Goal: Information Seeking & Learning: Learn about a topic

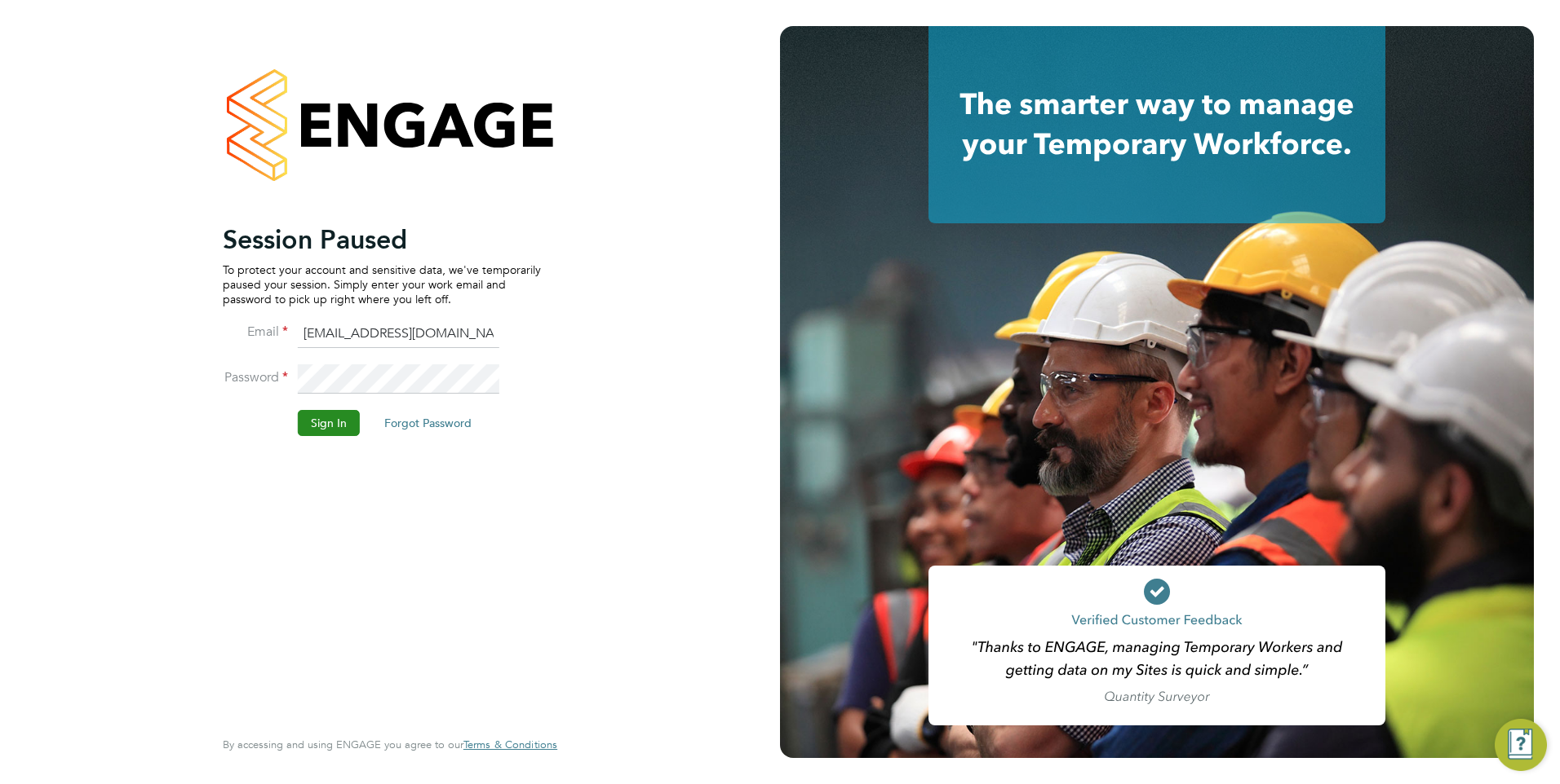
click at [346, 424] on button "Sign In" at bounding box center [328, 423] width 62 height 26
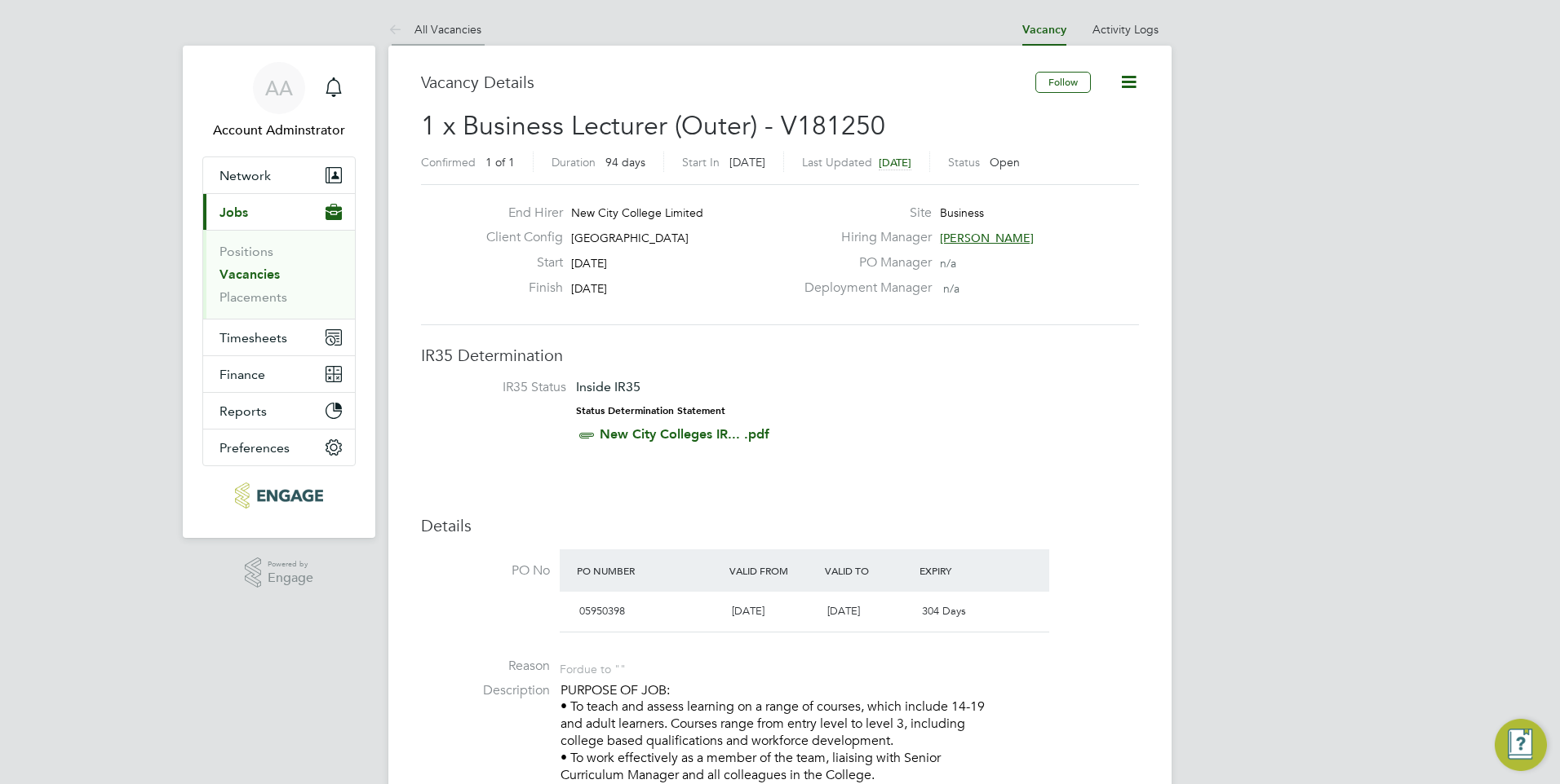
click at [411, 34] on link "All Vacancies" at bounding box center [435, 29] width 93 height 15
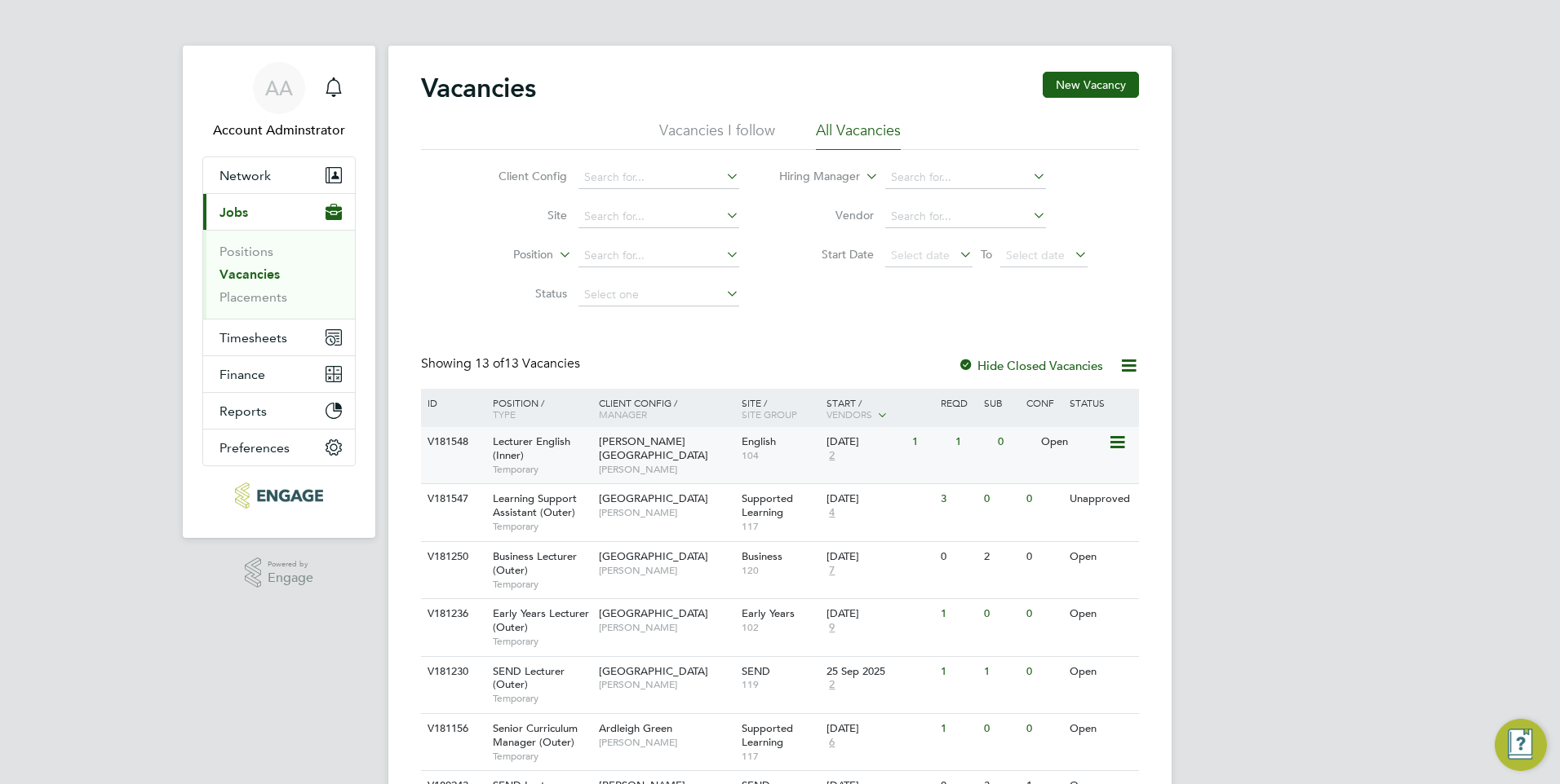
click at [696, 447] on div "[PERSON_NAME] Campus [PERSON_NAME]" at bounding box center [665, 455] width 142 height 56
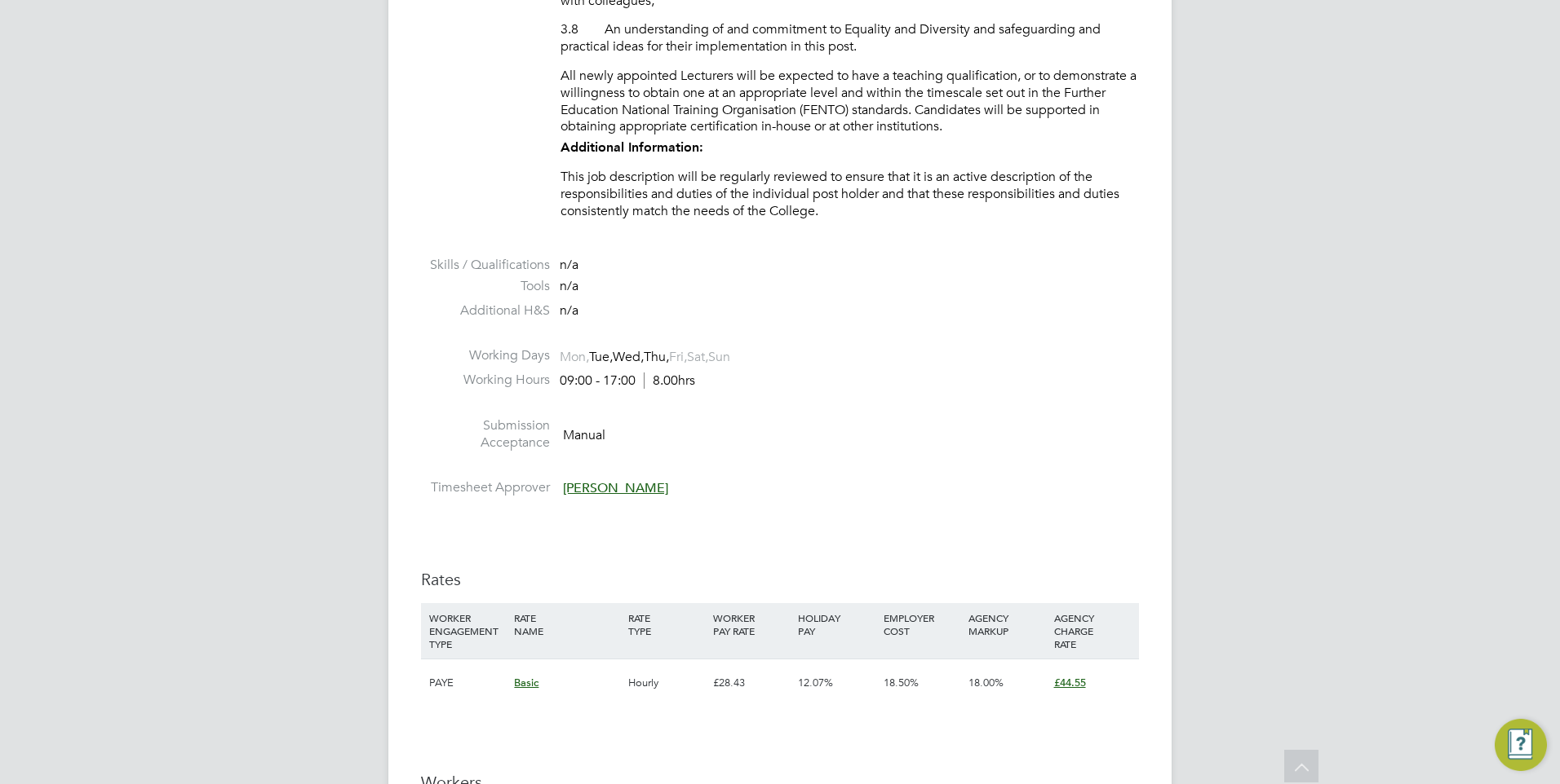
scroll to position [2038, 0]
